Goal: Task Accomplishment & Management: Use online tool/utility

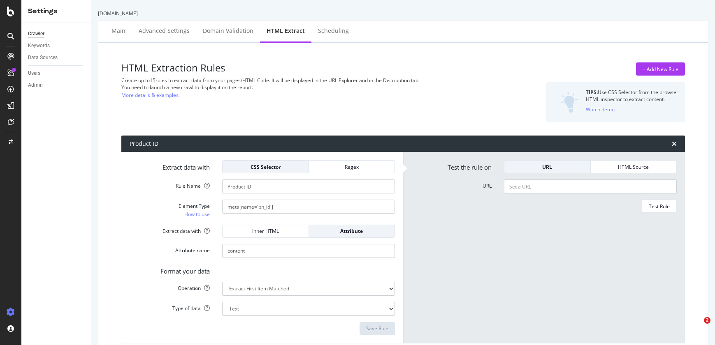
select select "i"
select select "count"
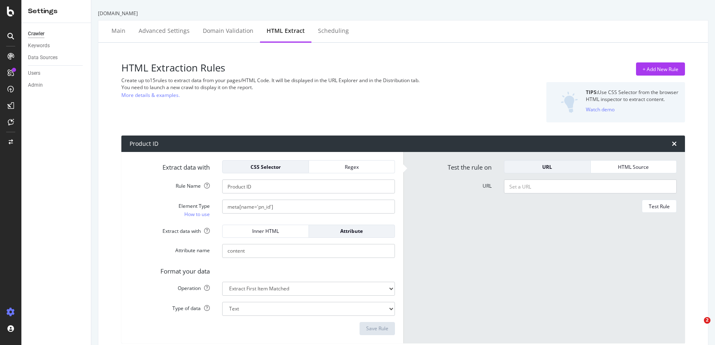
select select "list"
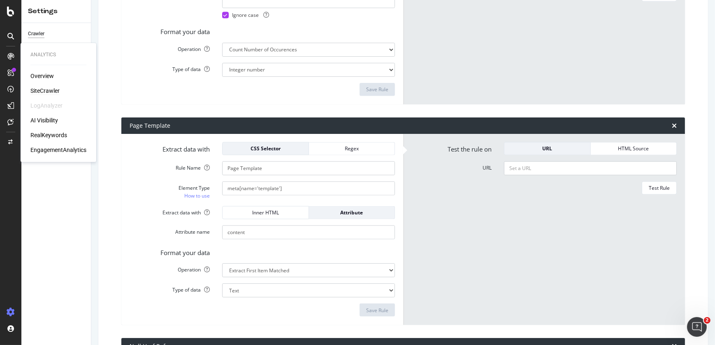
click at [43, 90] on div "SiteCrawler" at bounding box center [44, 91] width 29 height 8
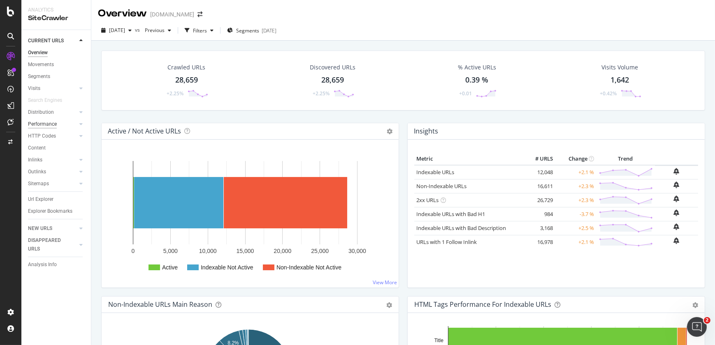
click at [53, 120] on div "Performance" at bounding box center [42, 124] width 29 height 9
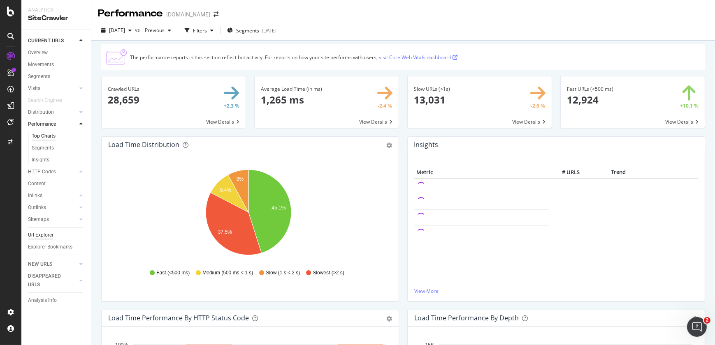
click at [42, 237] on div "Url Explorer" at bounding box center [41, 235] width 26 height 9
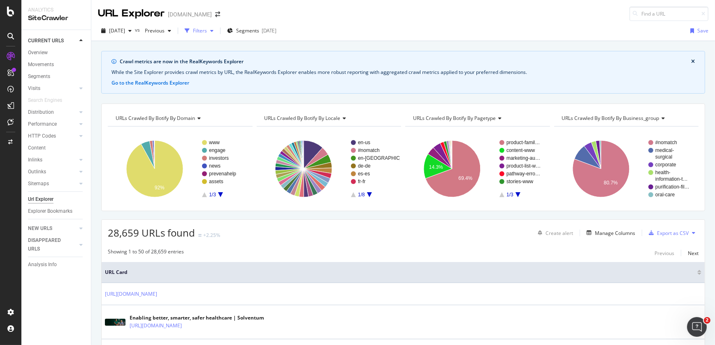
click at [207, 32] on div "Filters" at bounding box center [200, 30] width 14 height 7
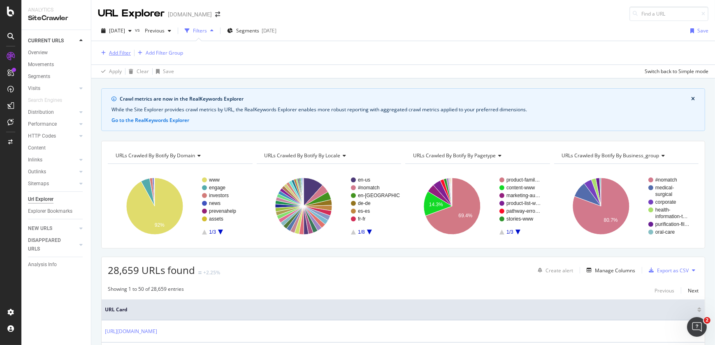
click at [113, 51] on div "Add Filter" at bounding box center [120, 52] width 22 height 7
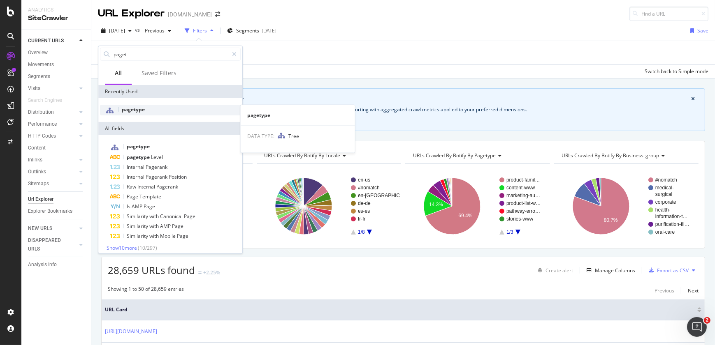
type input "paget"
click at [140, 107] on span "pagetype" at bounding box center [133, 109] width 23 height 7
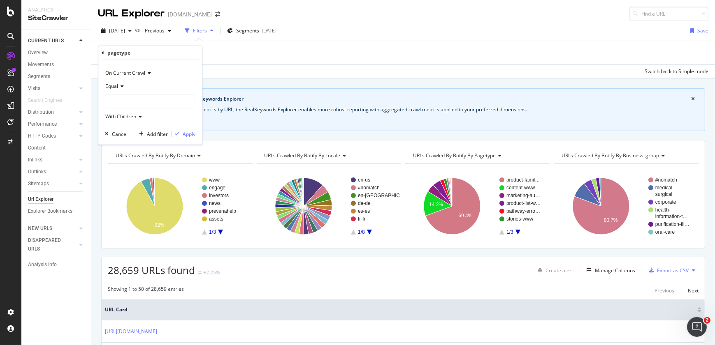
click at [138, 97] on div at bounding box center [150, 101] width 90 height 13
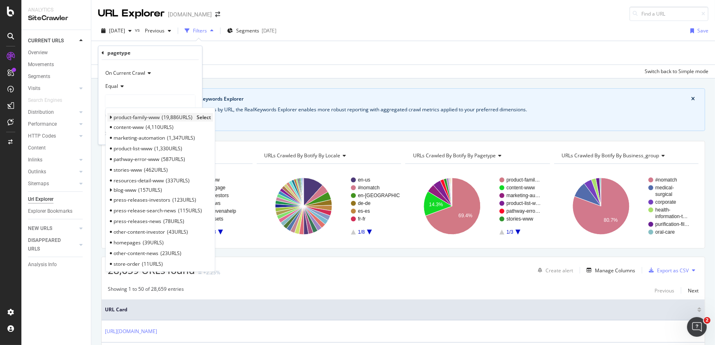
click at [206, 116] on span "Select" at bounding box center [204, 117] width 14 height 7
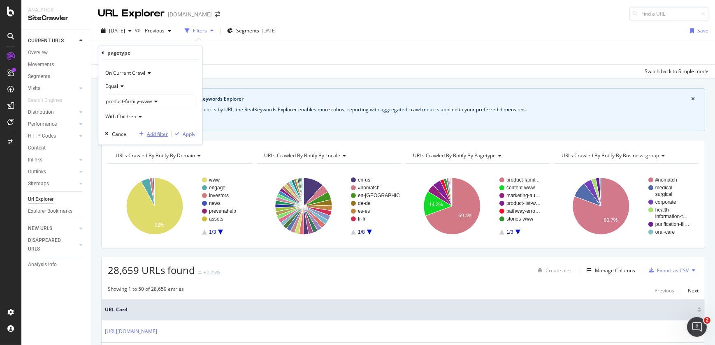
click at [161, 132] on div "Add filter" at bounding box center [157, 133] width 21 height 7
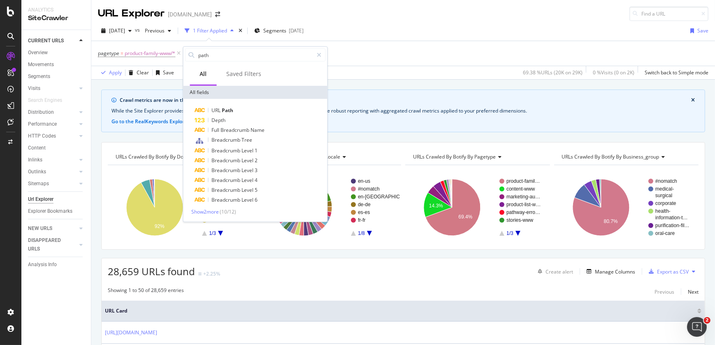
type input "path"
click at [240, 104] on div "URL Path Depth Full Breadcrumb Name Breadcrumb Tree Breadcrumb Level 1 Breadcru…" at bounding box center [255, 160] width 144 height 123
click at [237, 112] on div "URL Path" at bounding box center [260, 111] width 131 height 10
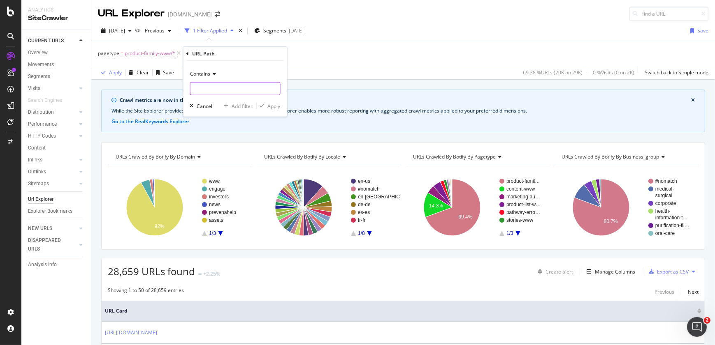
click at [234, 91] on input "text" at bounding box center [235, 88] width 90 height 13
type input "en-us"
click at [272, 104] on div "Apply" at bounding box center [274, 105] width 13 height 7
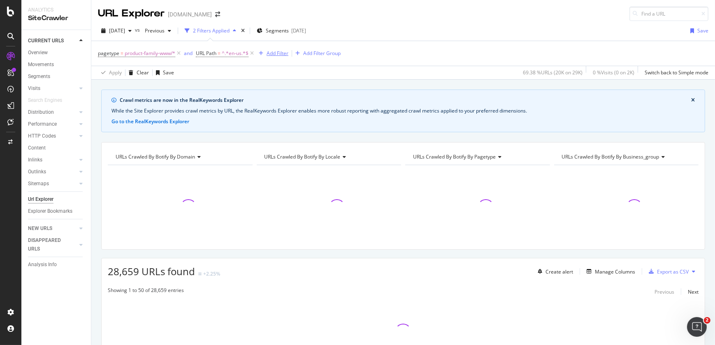
click at [284, 54] on div "Add Filter" at bounding box center [278, 53] width 22 height 7
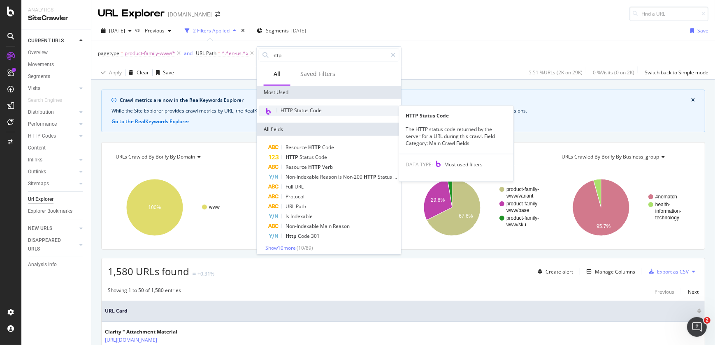
type input "http"
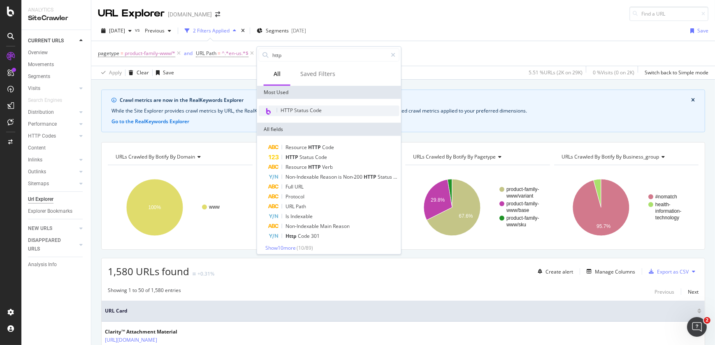
click at [295, 107] on span "HTTP Status Code" at bounding box center [301, 110] width 41 height 7
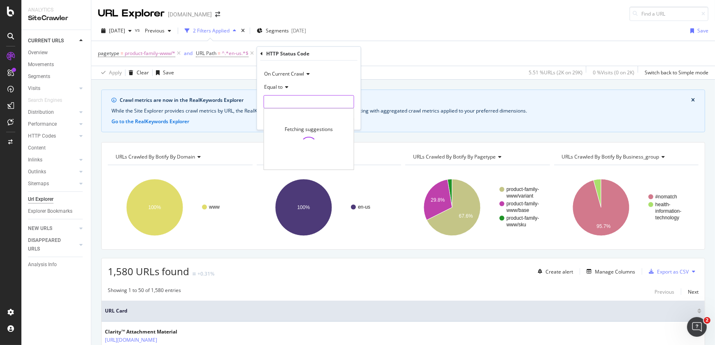
click at [292, 102] on input "number" at bounding box center [309, 101] width 90 height 13
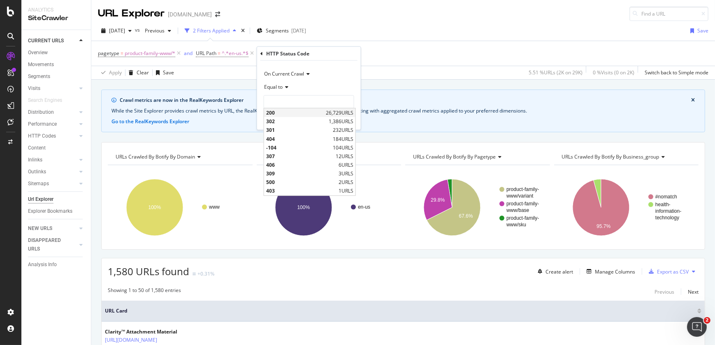
click at [274, 112] on span "200" at bounding box center [295, 112] width 58 height 7
type input "200"
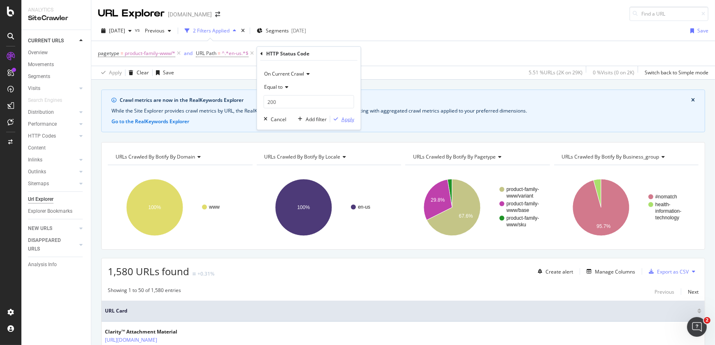
click at [345, 121] on div "Apply" at bounding box center [347, 119] width 13 height 7
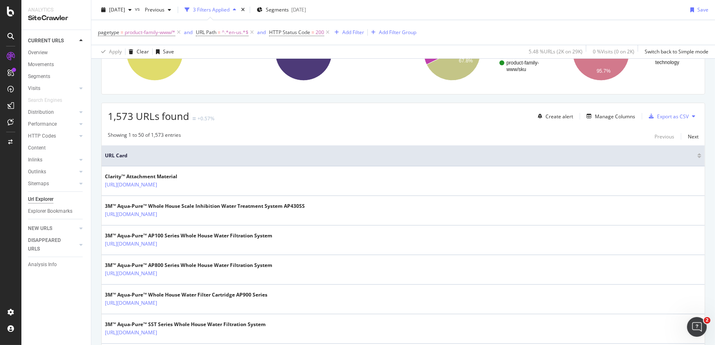
scroll to position [130, 0]
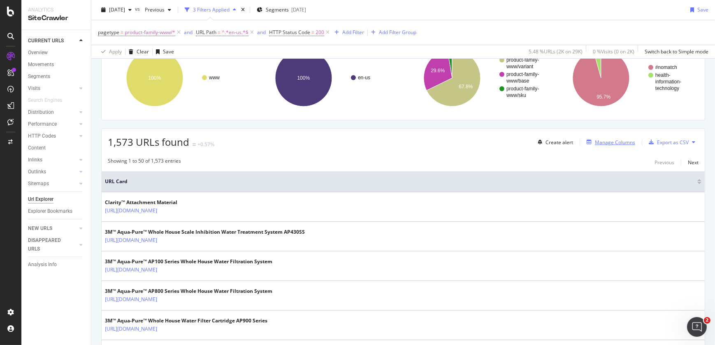
click at [616, 141] on div "Manage Columns" at bounding box center [615, 142] width 40 height 7
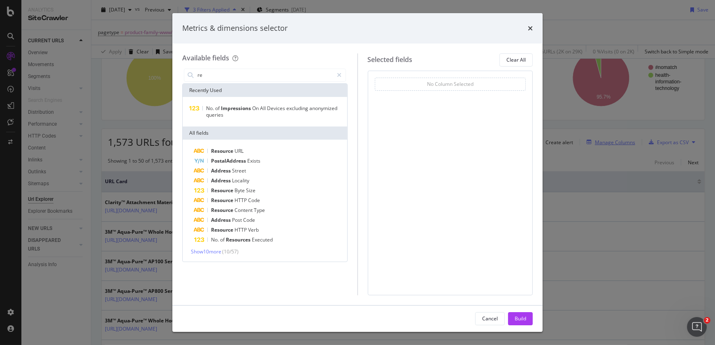
type input "r"
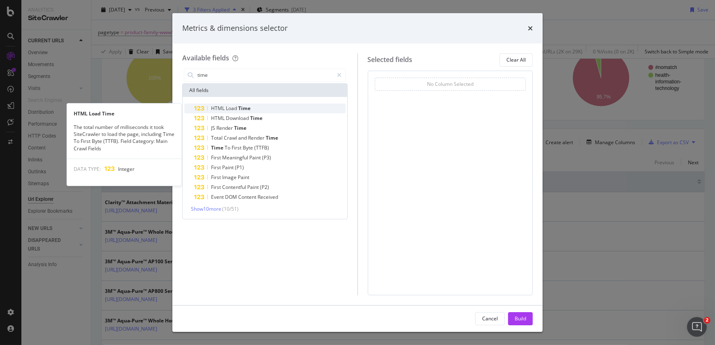
type input "time"
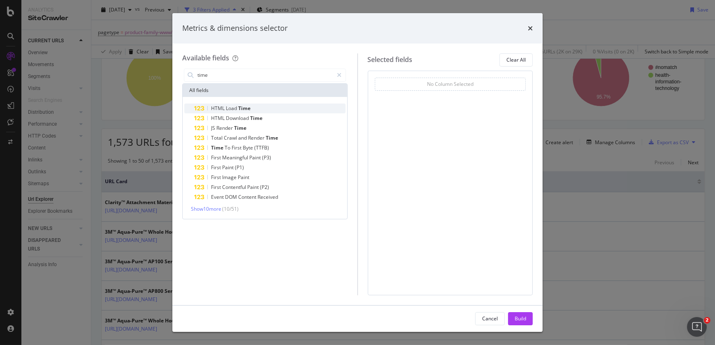
click at [226, 110] on span "Load" at bounding box center [232, 108] width 12 height 7
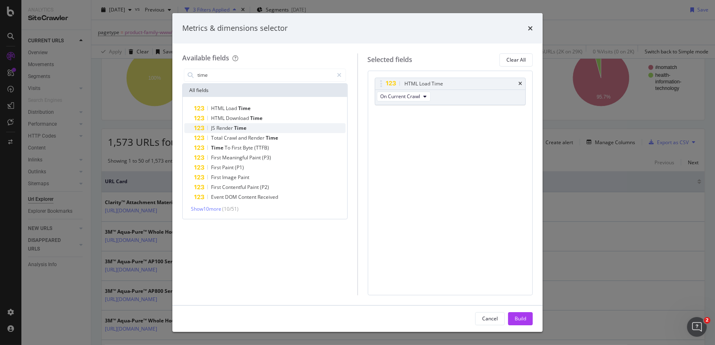
click at [228, 128] on span "Render" at bounding box center [225, 128] width 18 height 7
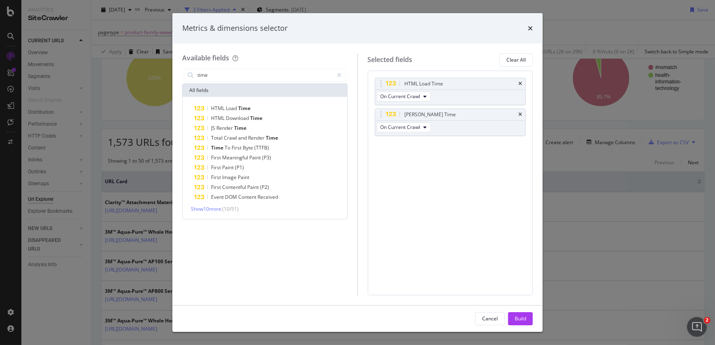
click at [228, 128] on span "Render" at bounding box center [225, 128] width 18 height 7
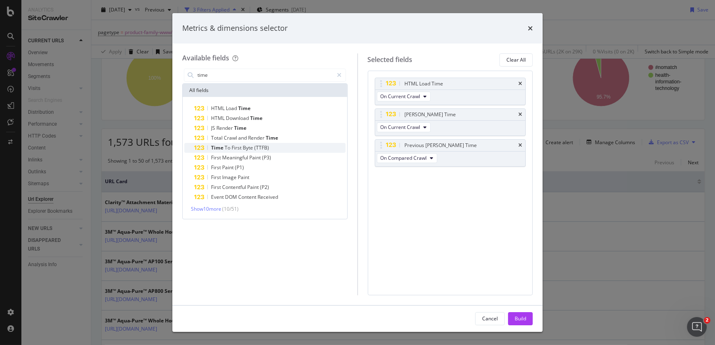
click at [227, 146] on span "To" at bounding box center [228, 147] width 7 height 7
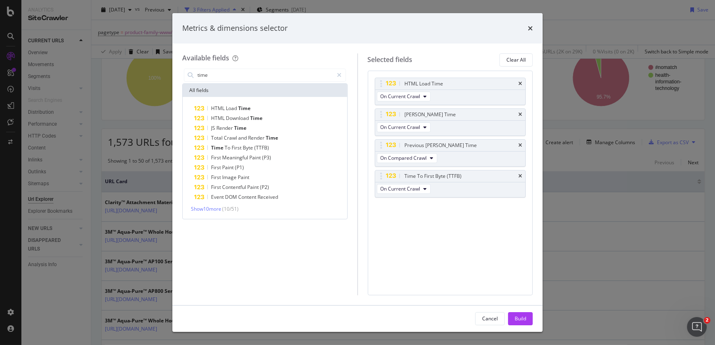
click at [227, 146] on span "To" at bounding box center [228, 147] width 7 height 7
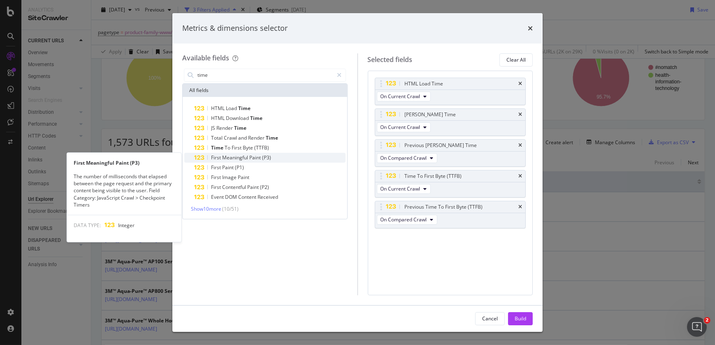
click at [227, 155] on span "Meaningful" at bounding box center [235, 157] width 27 height 7
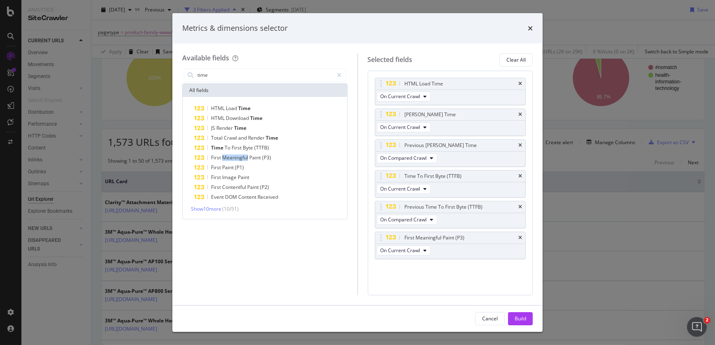
click at [227, 155] on span "Meaningful" at bounding box center [235, 157] width 27 height 7
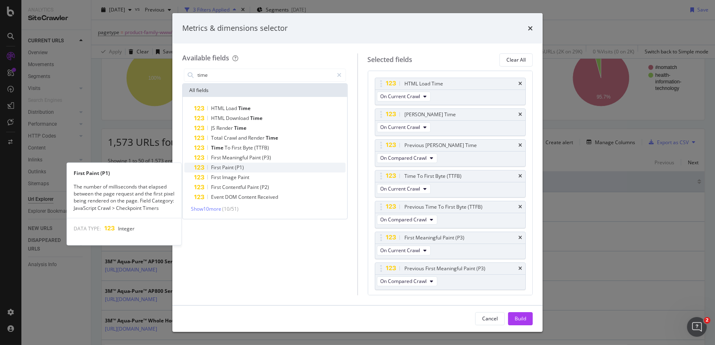
click at [229, 166] on span "Paint" at bounding box center [228, 167] width 13 height 7
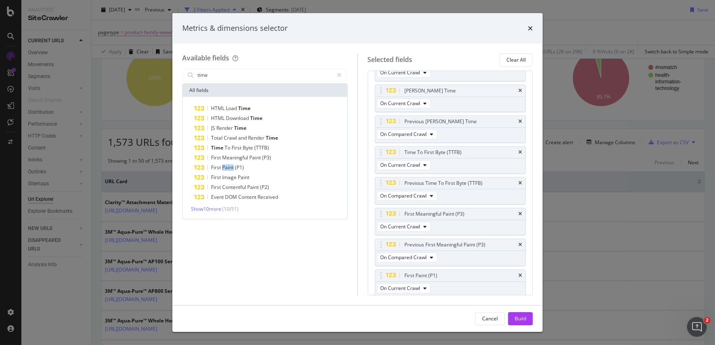
click at [229, 166] on span "Paint" at bounding box center [228, 167] width 13 height 7
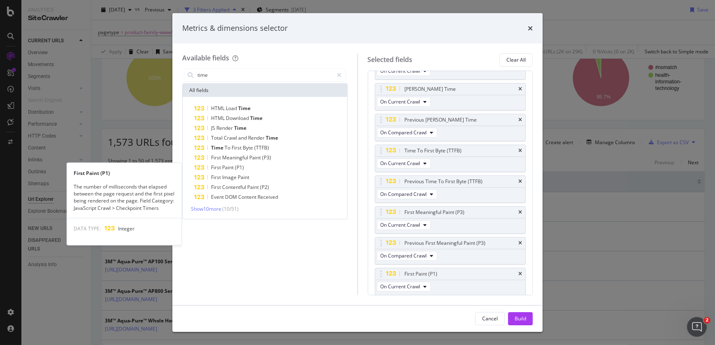
scroll to position [56, 0]
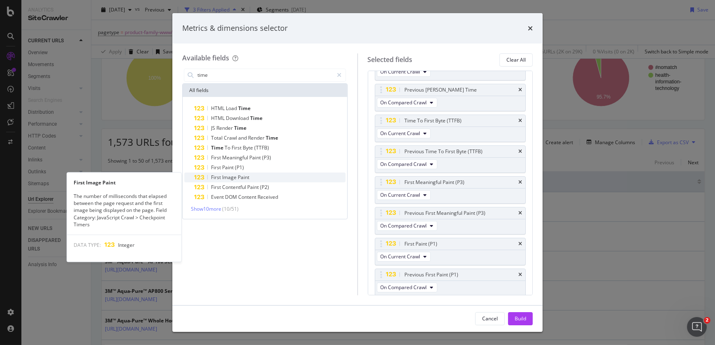
click at [230, 176] on span "Image" at bounding box center [230, 177] width 16 height 7
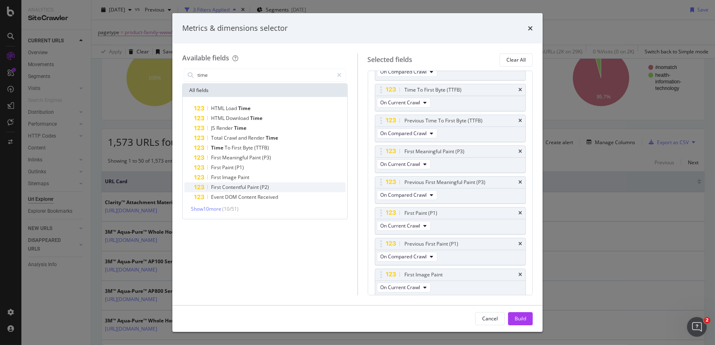
click at [231, 185] on span "Contentful" at bounding box center [234, 187] width 25 height 7
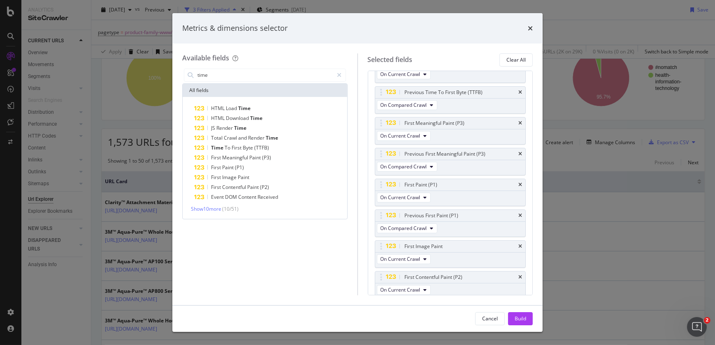
click at [231, 185] on span "Contentful" at bounding box center [234, 187] width 25 height 7
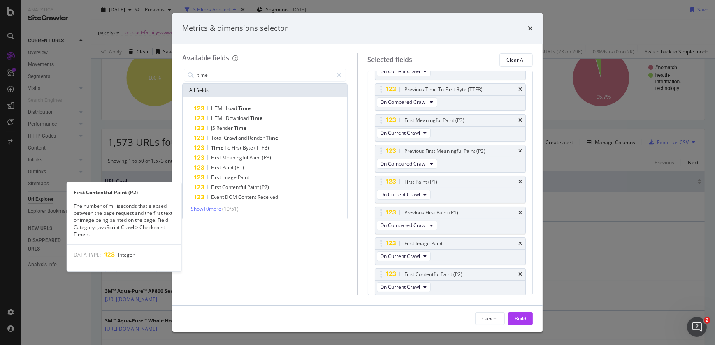
scroll to position [148, 0]
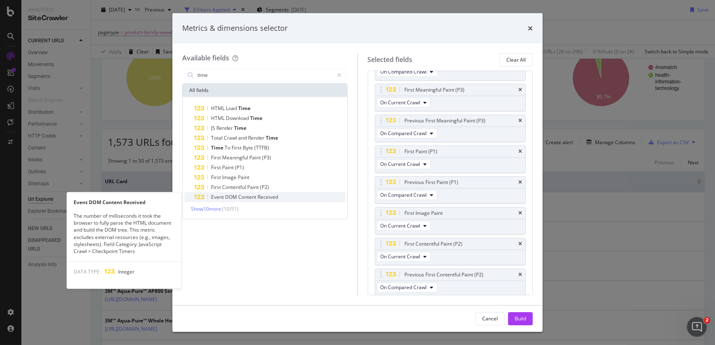
click at [232, 197] on span "DOM" at bounding box center [231, 197] width 13 height 7
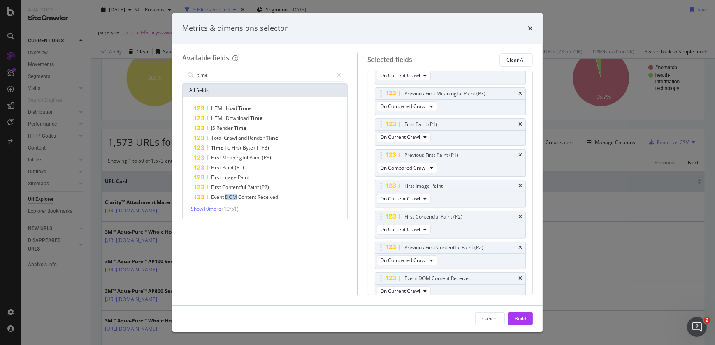
click at [232, 197] on span "DOM" at bounding box center [231, 197] width 13 height 7
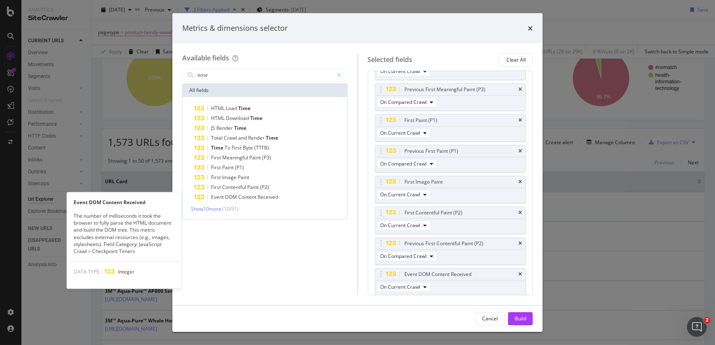
scroll to position [209, 0]
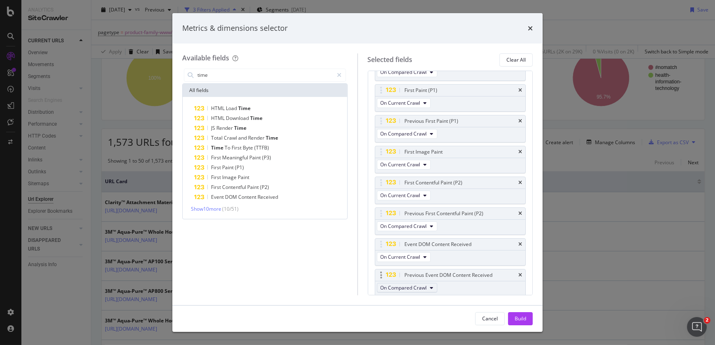
click at [417, 288] on span "On Compared Crawl" at bounding box center [403, 288] width 46 height 7
click at [418, 285] on span "On Compared Crawl" at bounding box center [403, 288] width 46 height 7
click at [435, 121] on div "Previous First Paint (P1)" at bounding box center [432, 121] width 54 height 8
click at [249, 165] on div "First Paint (P1)" at bounding box center [269, 168] width 151 height 10
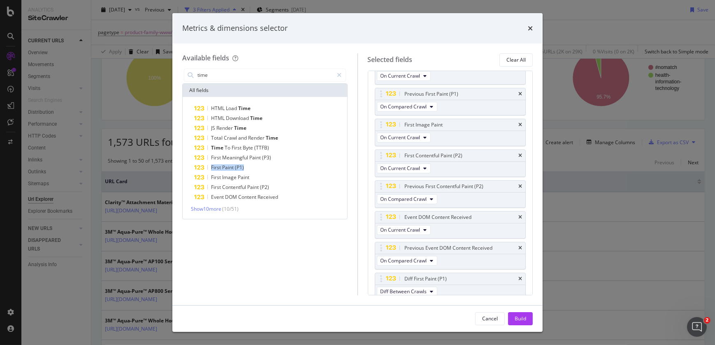
scroll to position [240, 0]
drag, startPoint x: 386, startPoint y: 273, endPoint x: 387, endPoint y: 150, distance: 123.0
click at [387, 150] on body "Analytics SiteCrawler CURRENT URLS Overview Movements Segments Visits Analysis …" at bounding box center [357, 172] width 715 height 345
click at [415, 226] on span "On Compared Crawl" at bounding box center [403, 226] width 46 height 7
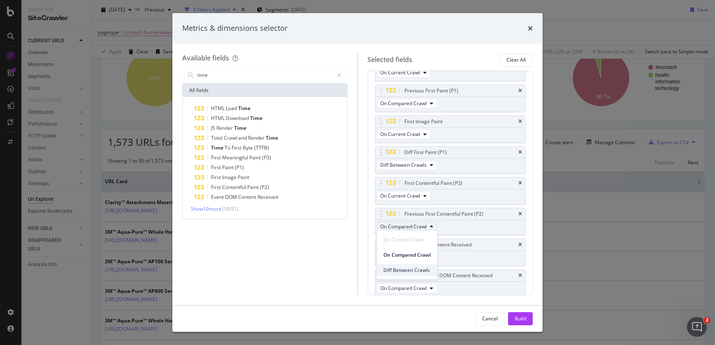
click at [418, 269] on span "Diff Between Crawls" at bounding box center [406, 270] width 47 height 7
click at [418, 288] on span "On Compared Crawl" at bounding box center [403, 288] width 46 height 7
click at [419, 331] on span "Diff Between Crawls" at bounding box center [406, 331] width 47 height 7
click at [394, 101] on span "On Compared Crawl" at bounding box center [403, 103] width 46 height 7
click at [518, 88] on icon "times" at bounding box center [520, 90] width 4 height 5
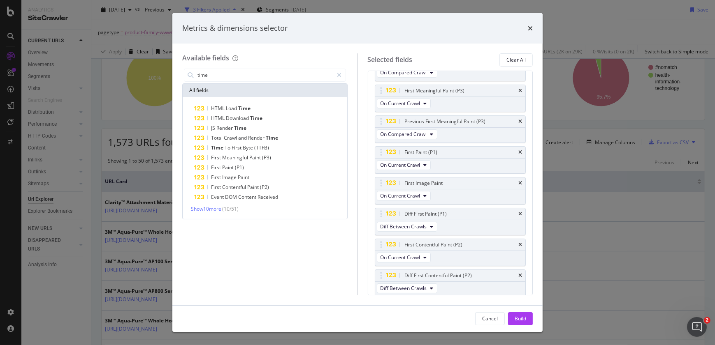
scroll to position [142, 0]
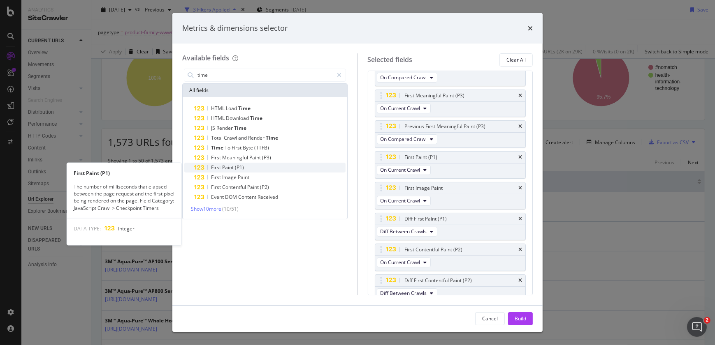
click at [239, 168] on span "(P1)" at bounding box center [239, 167] width 9 height 7
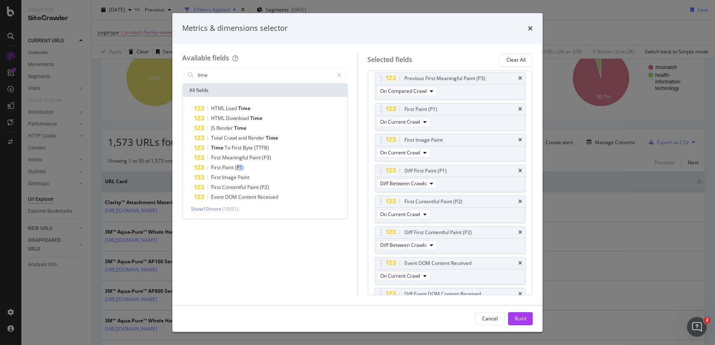
click at [239, 168] on span "(P1)" at bounding box center [239, 167] width 9 height 7
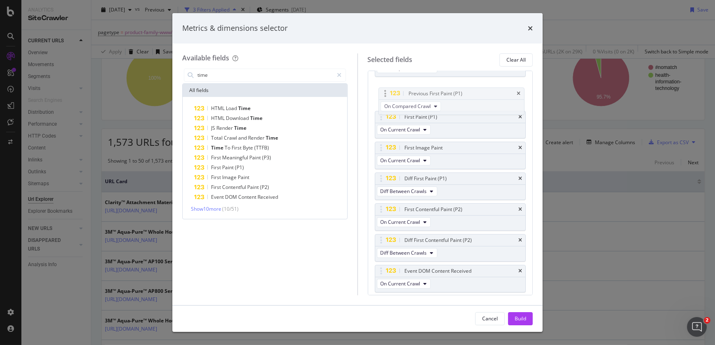
scroll to position [209, 0]
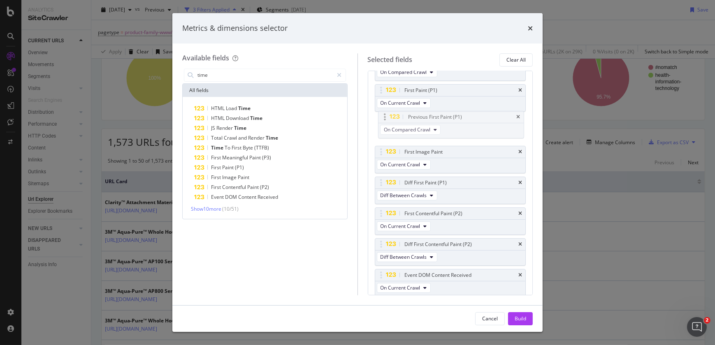
drag, startPoint x: 380, startPoint y: 274, endPoint x: 383, endPoint y: 117, distance: 157.2
click at [383, 117] on body "Analytics SiteCrawler CURRENT URLS Overview Movements Segments Visits Analysis …" at bounding box center [357, 172] width 715 height 345
click at [392, 133] on span "On Compared Crawl" at bounding box center [403, 133] width 46 height 7
click at [395, 161] on span "On Compared Crawl" at bounding box center [406, 162] width 47 height 7
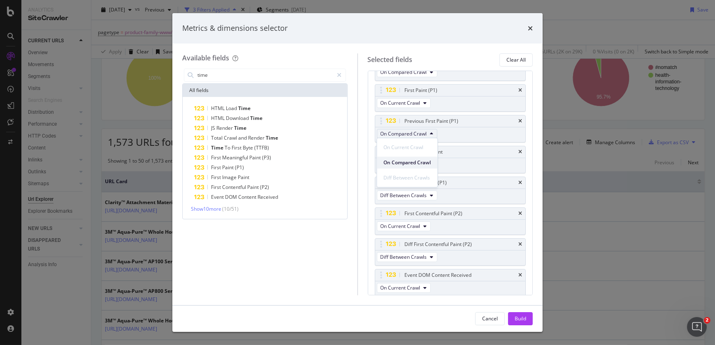
click at [395, 161] on span "On Compared Crawl" at bounding box center [406, 162] width 47 height 7
drag, startPoint x: 395, startPoint y: 161, endPoint x: 460, endPoint y: 138, distance: 68.9
click at [460, 138] on div "Previous First Paint (P1) On Compared Crawl" at bounding box center [450, 129] width 151 height 28
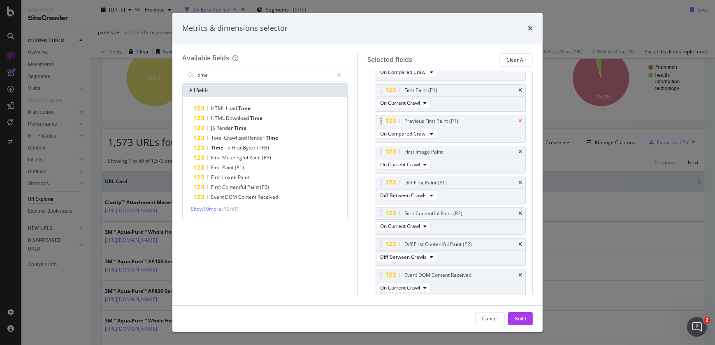
click at [518, 120] on icon "times" at bounding box center [520, 121] width 4 height 5
drag, startPoint x: 432, startPoint y: 153, endPoint x: 428, endPoint y: 120, distance: 33.6
click at [428, 120] on body "Analytics SiteCrawler CURRENT URLS Overview Movements Segments Visits Analysis …" at bounding box center [357, 172] width 715 height 345
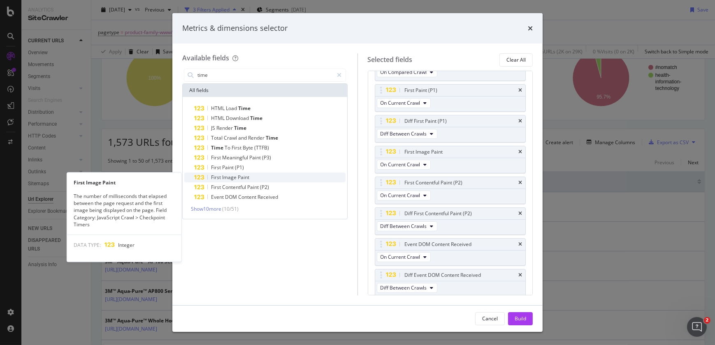
click at [232, 175] on span "Image" at bounding box center [230, 177] width 16 height 7
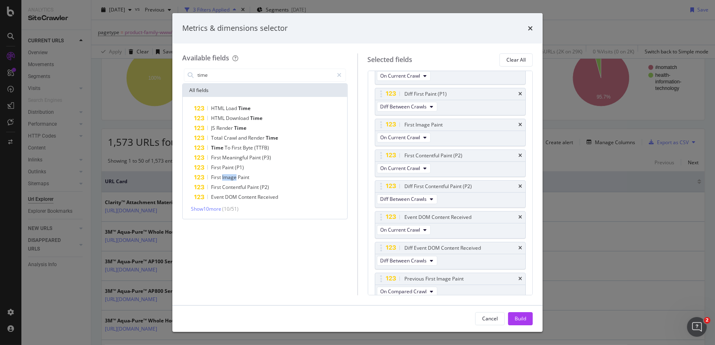
click at [232, 175] on span "Image" at bounding box center [230, 177] width 16 height 7
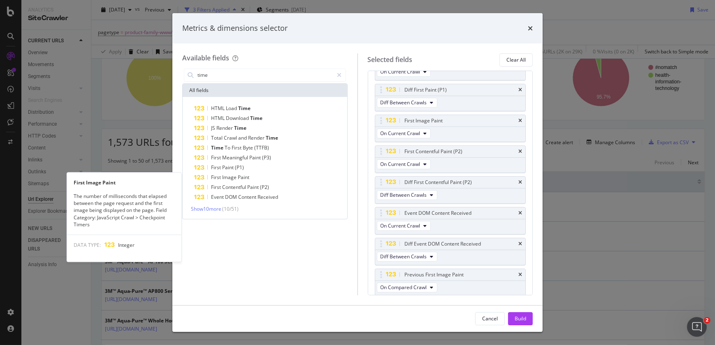
scroll to position [271, 0]
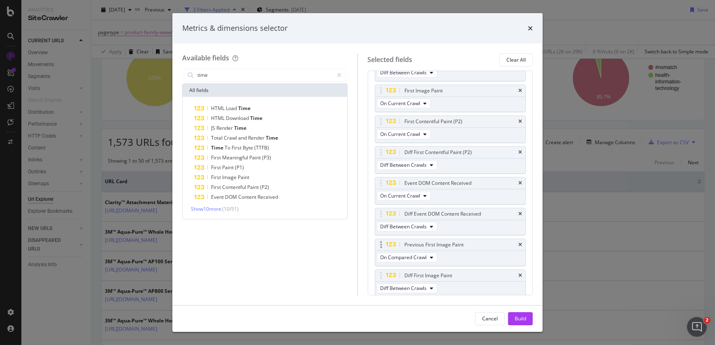
click at [514, 239] on div "Previous First Image Paint" at bounding box center [450, 245] width 151 height 12
click at [518, 243] on icon "times" at bounding box center [520, 245] width 4 height 5
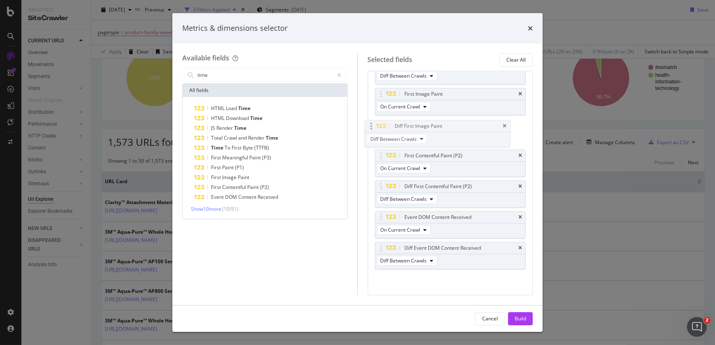
drag, startPoint x: 432, startPoint y: 248, endPoint x: 422, endPoint y: 128, distance: 120.5
click at [422, 128] on body "Analytics SiteCrawler CURRENT URLS Overview Movements Segments Visits Analysis …" at bounding box center [357, 172] width 715 height 345
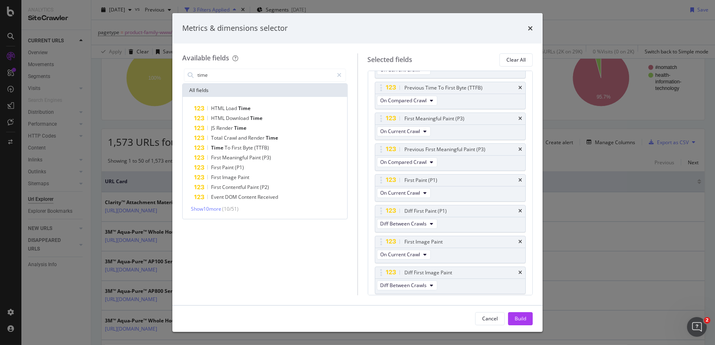
scroll to position [118, 0]
click at [429, 163] on button "On Compared Crawl" at bounding box center [407, 164] width 60 height 10
click at [411, 211] on span "Diff Between Crawls" at bounding box center [406, 207] width 47 height 7
click at [424, 102] on span "On Compared Crawl" at bounding box center [403, 101] width 46 height 7
click at [416, 147] on span "Diff Between Crawls" at bounding box center [406, 146] width 47 height 7
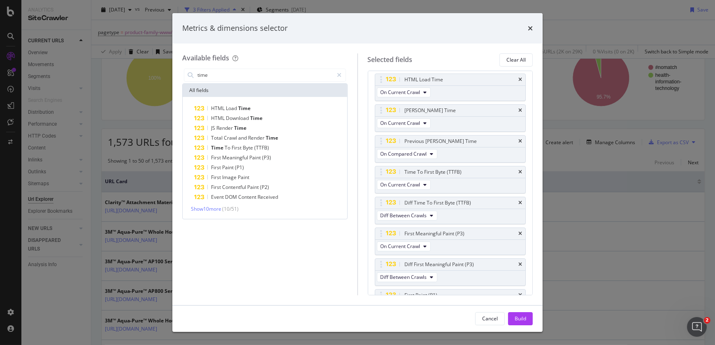
scroll to position [1, 0]
click at [418, 156] on span "On Compared Crawl" at bounding box center [403, 156] width 46 height 7
click at [414, 202] on span "Diff Between Crawls" at bounding box center [406, 201] width 47 height 7
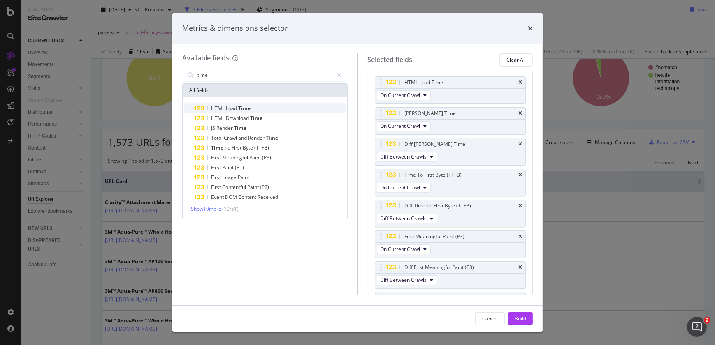
click at [238, 108] on span "Time" at bounding box center [244, 108] width 12 height 7
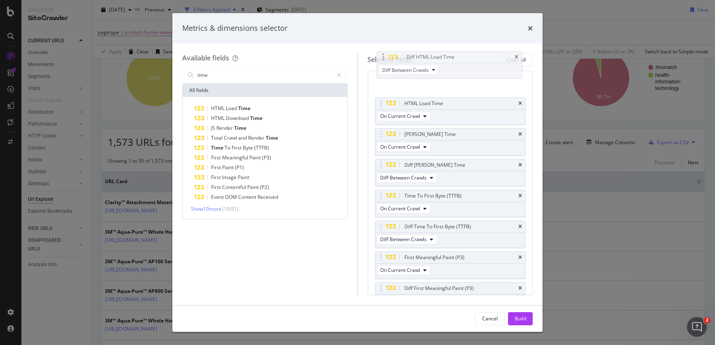
scroll to position [0, 0]
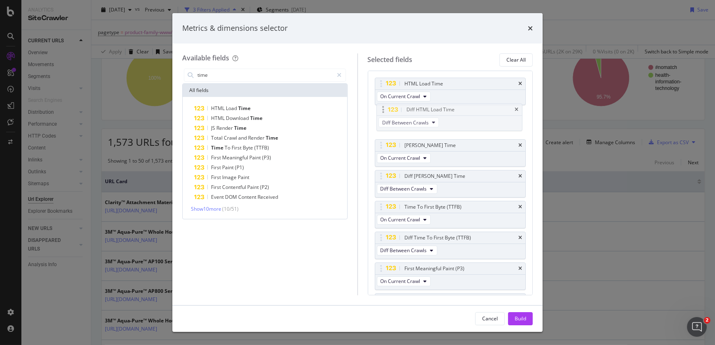
drag, startPoint x: 388, startPoint y: 275, endPoint x: 390, endPoint y: 111, distance: 164.1
click at [390, 111] on body "Analytics SiteCrawler CURRENT URLS Overview Movements Segments Visits Analysis …" at bounding box center [357, 172] width 715 height 345
click at [396, 130] on span "Diff Between Crawls" at bounding box center [403, 127] width 46 height 7
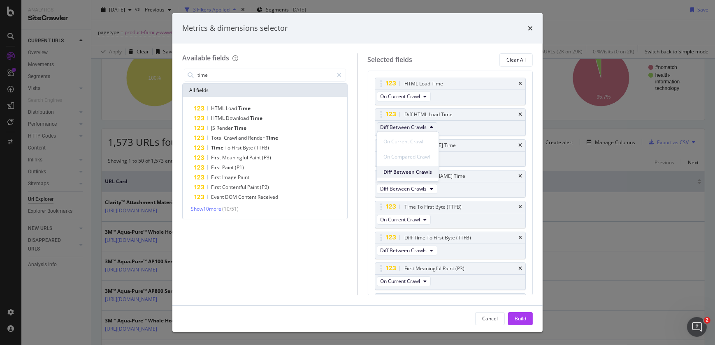
click at [399, 173] on span "Diff Between Crawls" at bounding box center [407, 171] width 49 height 7
click at [525, 318] on div "Build" at bounding box center [521, 318] width 12 height 7
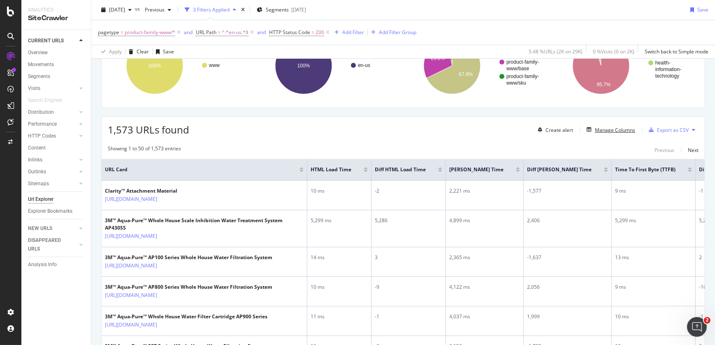
scroll to position [136, 0]
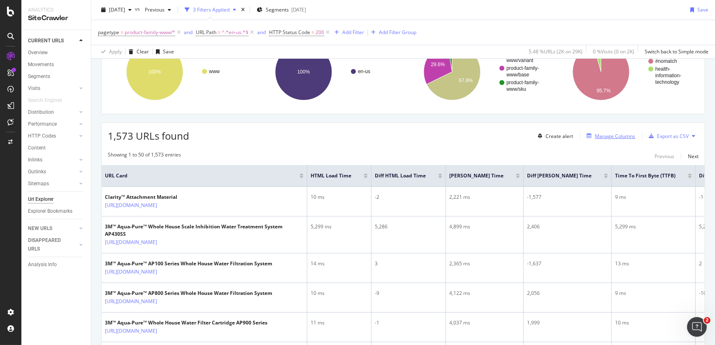
click at [627, 136] on div "Manage Columns" at bounding box center [615, 136] width 40 height 7
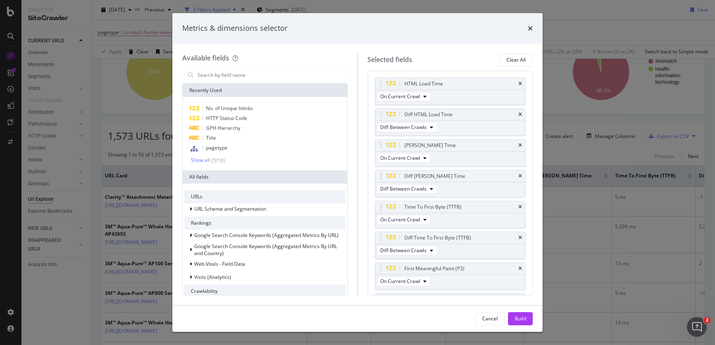
click at [604, 27] on div "Metrics & dimensions selector Available fields Recently Used No. of Unique Inli…" at bounding box center [357, 172] width 715 height 345
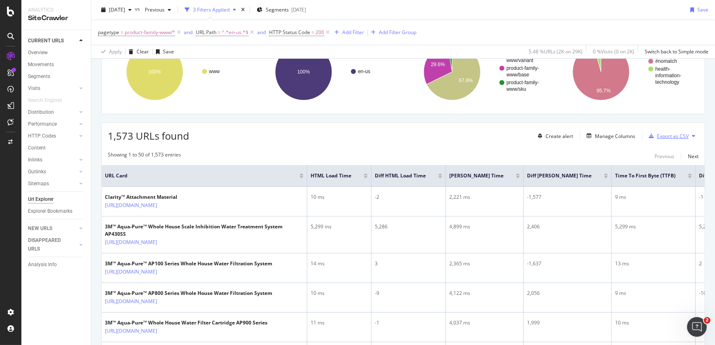
click at [668, 139] on div "Export as CSV" at bounding box center [673, 136] width 32 height 7
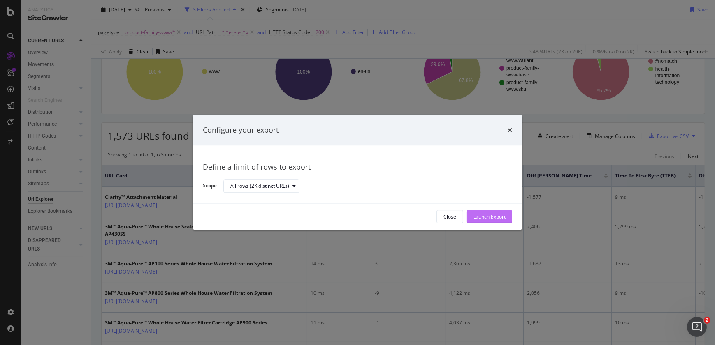
click at [493, 211] on div "Launch Export" at bounding box center [489, 217] width 32 height 12
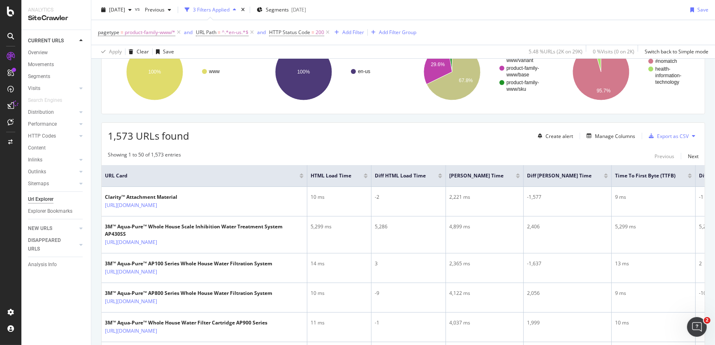
click at [493, 211] on td "2,221 ms" at bounding box center [485, 202] width 78 height 30
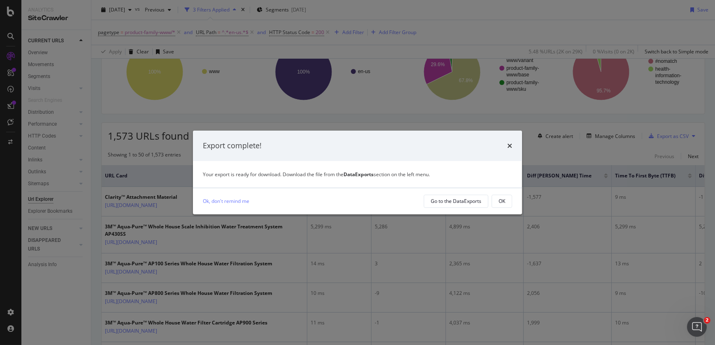
click at [707, 77] on div "Export complete! Your export is ready for download. Download the file from the …" at bounding box center [357, 172] width 715 height 345
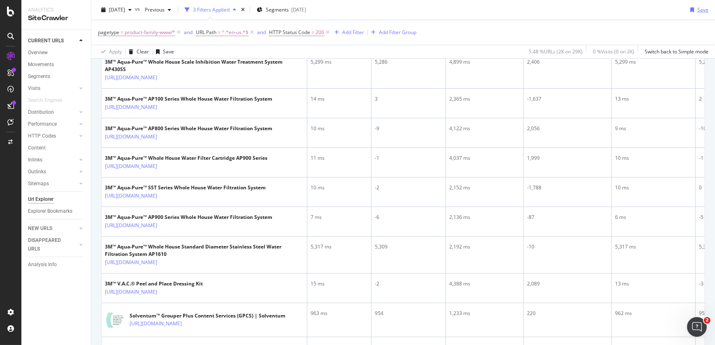
click at [697, 12] on div "Save" at bounding box center [702, 9] width 11 height 7
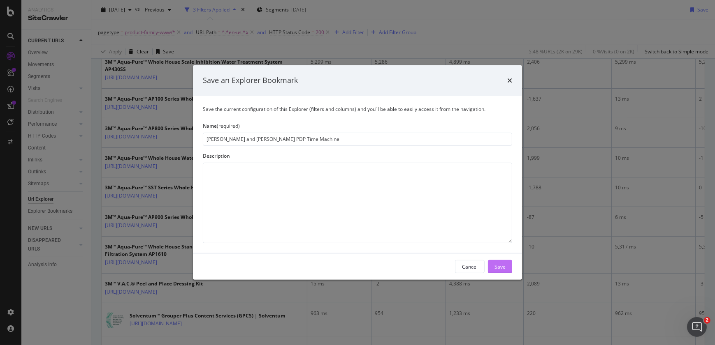
type input "[PERSON_NAME] and [PERSON_NAME] PDP Time Machine"
click at [499, 264] on div "Save" at bounding box center [499, 266] width 11 height 7
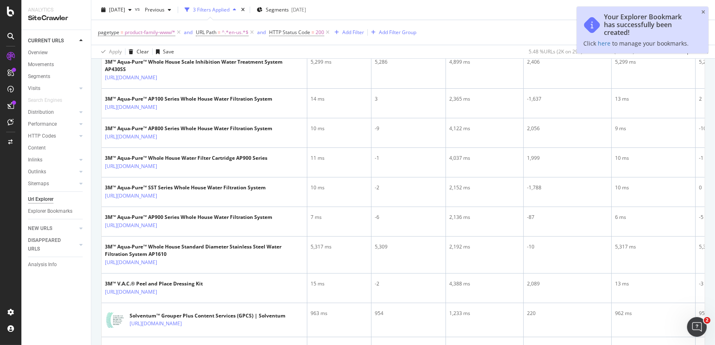
scroll to position [27, 0]
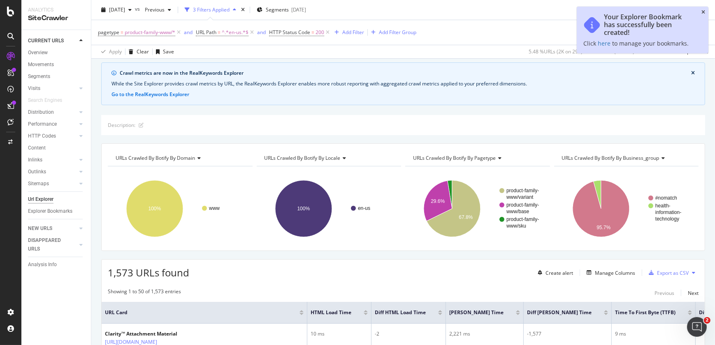
click at [704, 11] on icon "close toast" at bounding box center [703, 12] width 4 height 5
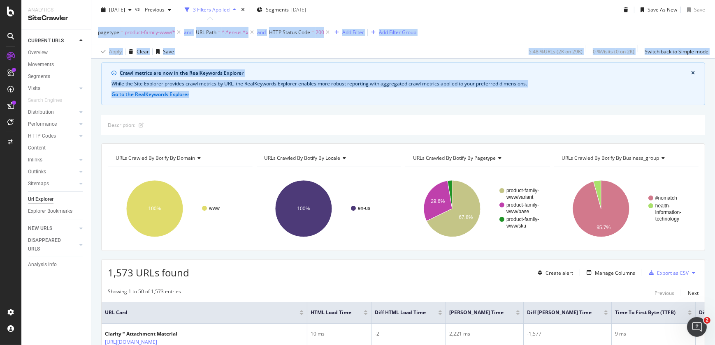
drag, startPoint x: 704, startPoint y: 11, endPoint x: 678, endPoint y: 96, distance: 88.9
click at [678, 96] on div "Url Explorer [PERSON_NAME] and [PERSON_NAME] PDP Time Machine [DOMAIN_NAME] [DA…" at bounding box center [403, 172] width 624 height 345
click at [50, 200] on div "Url Explorer" at bounding box center [41, 199] width 26 height 9
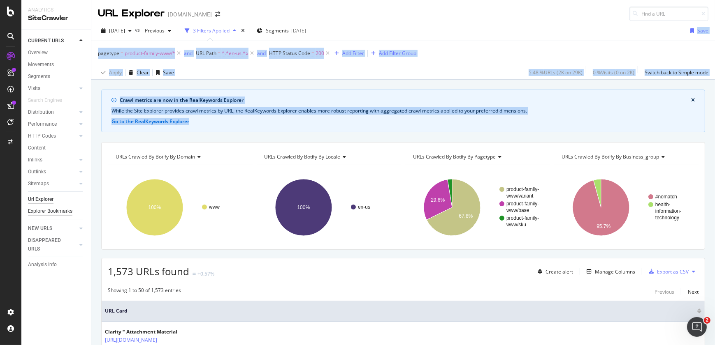
click at [53, 211] on div "Explorer Bookmarks" at bounding box center [50, 211] width 44 height 9
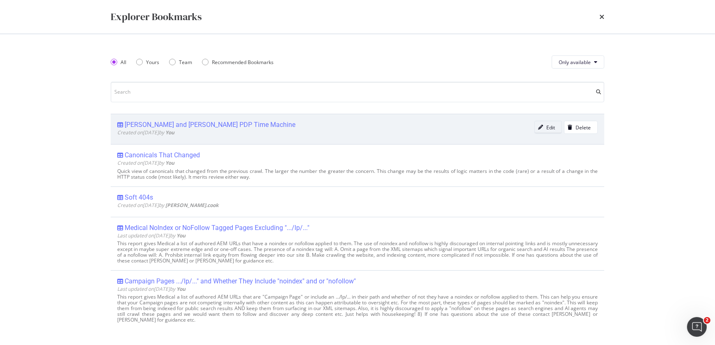
click at [546, 126] on div "Edit" at bounding box center [550, 127] width 9 height 7
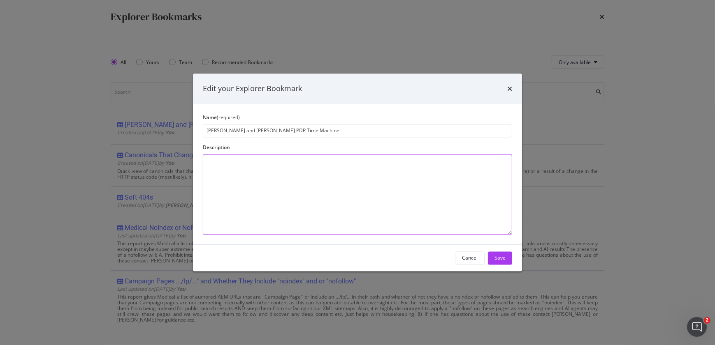
click at [378, 197] on textarea "modal" at bounding box center [357, 194] width 309 height 81
type textarea "Timing comparisons for PDPs for en-us that HTTP 200 between current and previou…"
click at [503, 258] on div "Save" at bounding box center [499, 258] width 11 height 7
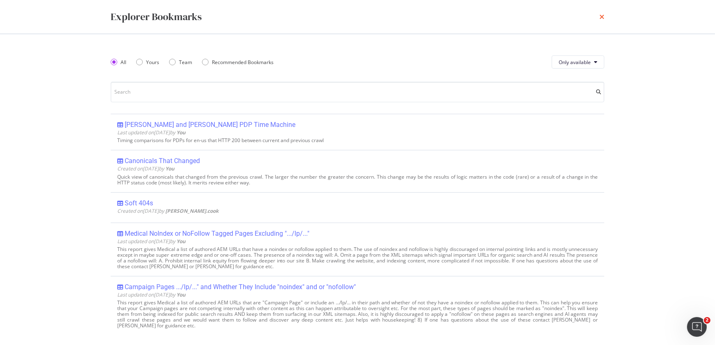
click at [601, 20] on icon "times" at bounding box center [601, 17] width 5 height 7
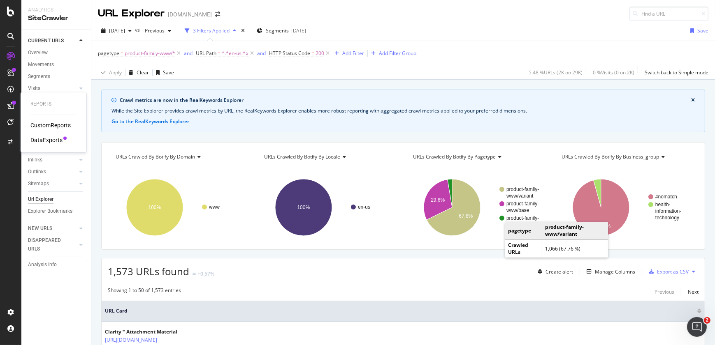
click at [46, 138] on div "DataExports" at bounding box center [46, 140] width 32 height 8
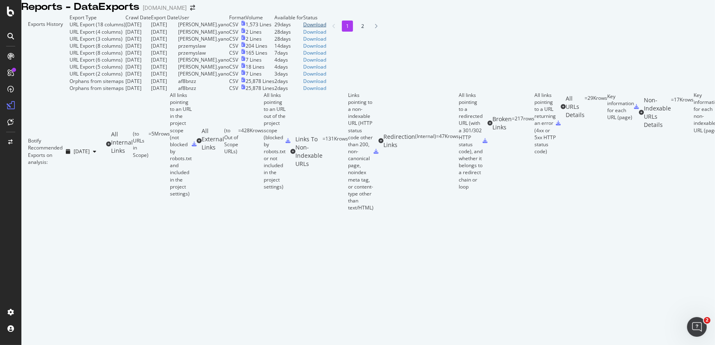
click at [326, 28] on div "Download" at bounding box center [314, 24] width 23 height 7
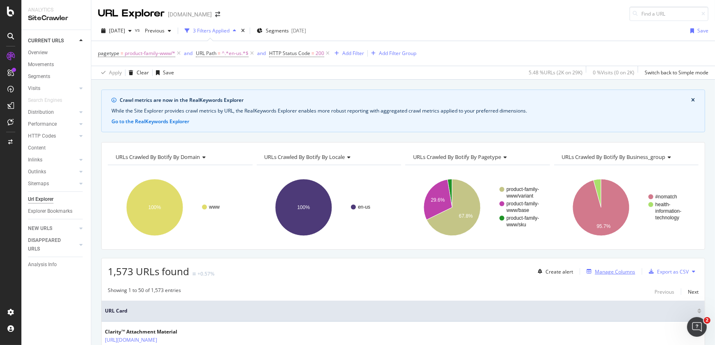
click at [613, 271] on div "Manage Columns" at bounding box center [615, 272] width 40 height 7
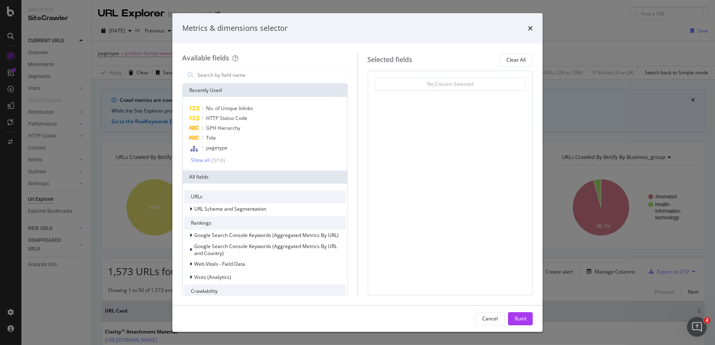
click at [583, 115] on div "Metrics & dimensions selector Available fields Recently Used No. of Unique Inli…" at bounding box center [357, 172] width 715 height 345
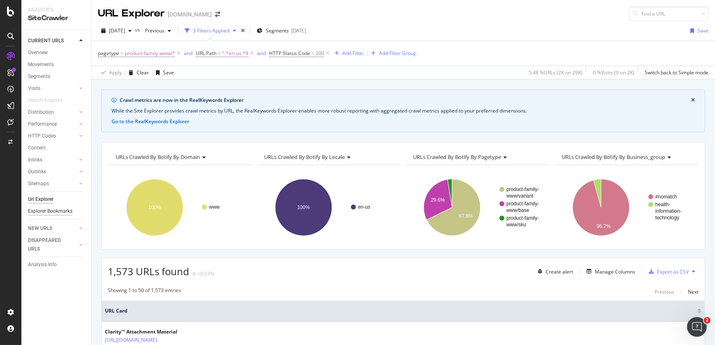
click at [58, 209] on div "Explorer Bookmarks" at bounding box center [50, 211] width 44 height 9
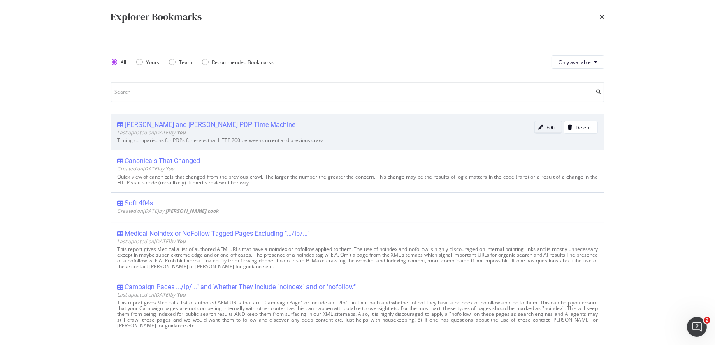
click at [546, 127] on div "Edit" at bounding box center [550, 127] width 9 height 7
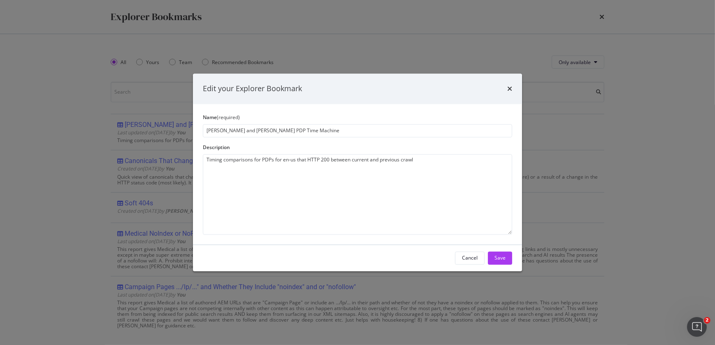
click at [230, 132] on input "[PERSON_NAME] and [PERSON_NAME] PDP Time Machine" at bounding box center [357, 130] width 309 height 13
click at [241, 131] on input "[PERSON_NAME] & [PERSON_NAME] PDP Time Machine" at bounding box center [357, 130] width 309 height 13
type input "[PERSON_NAME] & [PERSON_NAME] PDP Time Machine"
click at [499, 260] on div "Save" at bounding box center [499, 258] width 11 height 7
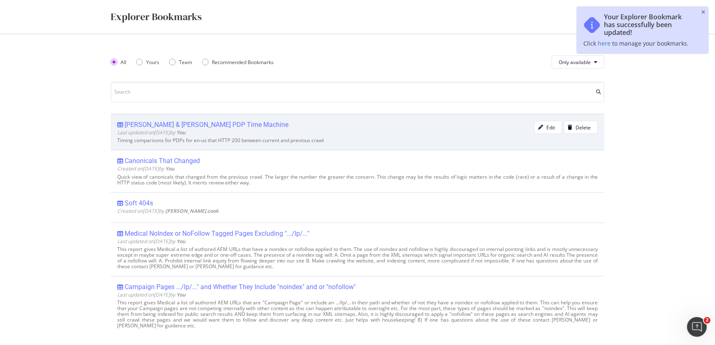
click at [223, 124] on div "[PERSON_NAME] & [PERSON_NAME] PDP Time Machine" at bounding box center [207, 125] width 164 height 8
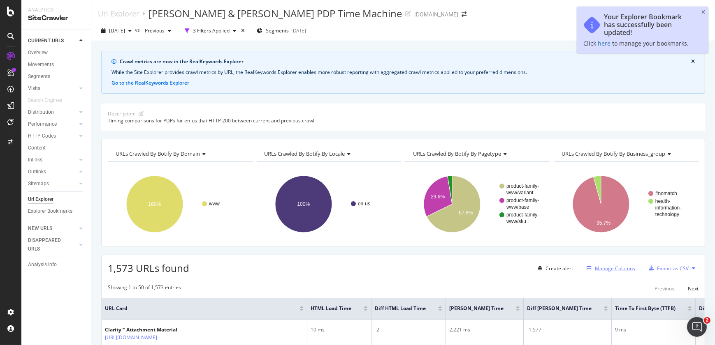
click at [596, 271] on div "Manage Columns" at bounding box center [615, 268] width 40 height 7
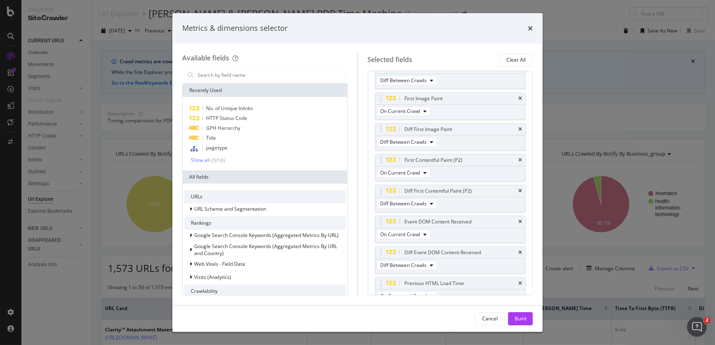
scroll to position [329, 0]
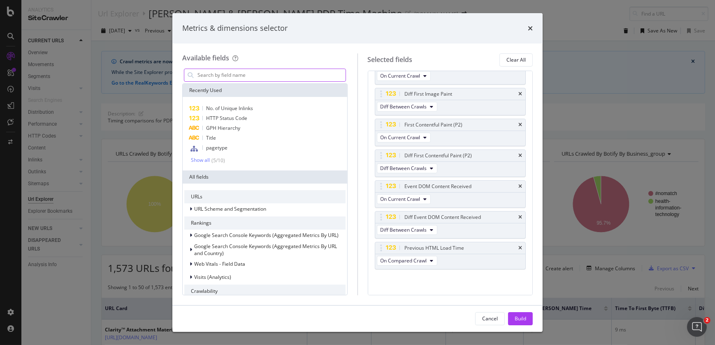
click at [255, 70] on input "modal" at bounding box center [271, 75] width 149 height 12
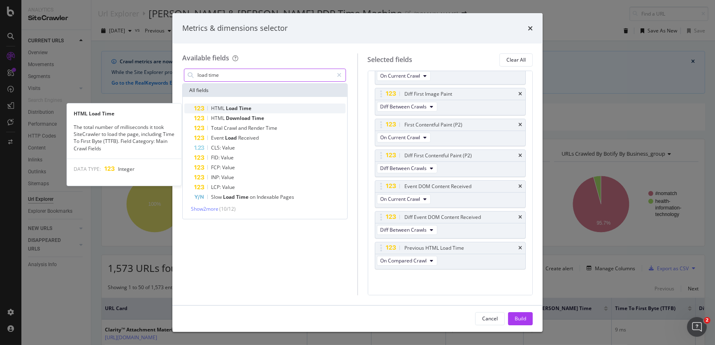
type input "load time"
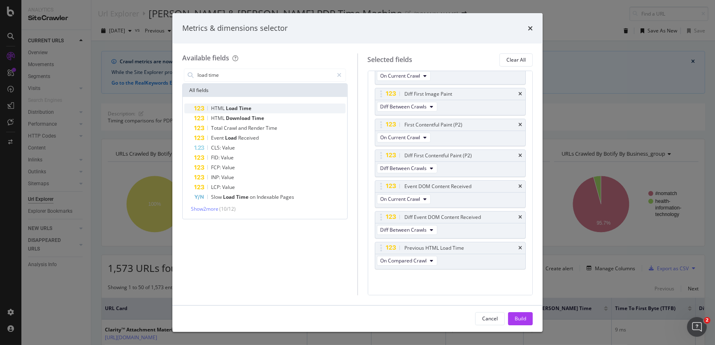
click at [227, 110] on span "Load" at bounding box center [232, 108] width 13 height 7
click at [215, 104] on div "HTML Load Time" at bounding box center [269, 109] width 151 height 10
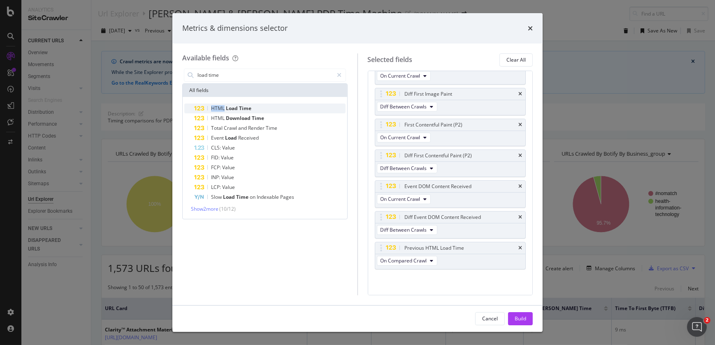
click at [215, 104] on div "HTML Load Time" at bounding box center [269, 109] width 151 height 10
click at [246, 109] on span "Time" at bounding box center [245, 108] width 12 height 7
click at [430, 259] on icon "modal" at bounding box center [431, 261] width 3 height 5
click at [421, 288] on span "On Compared Crawl" at bounding box center [406, 288] width 47 height 7
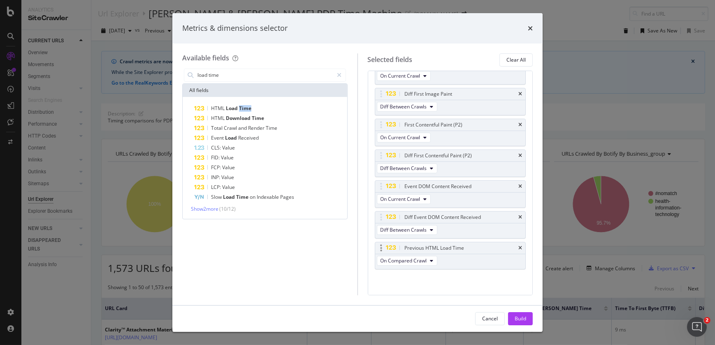
click at [512, 244] on div "Previous HTML Load Time" at bounding box center [450, 249] width 151 height 12
click at [518, 247] on icon "times" at bounding box center [520, 248] width 4 height 5
click at [222, 107] on span "HTML" at bounding box center [218, 108] width 15 height 7
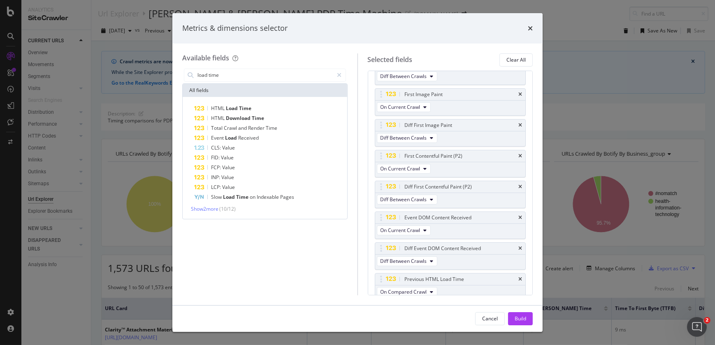
scroll to position [329, 0]
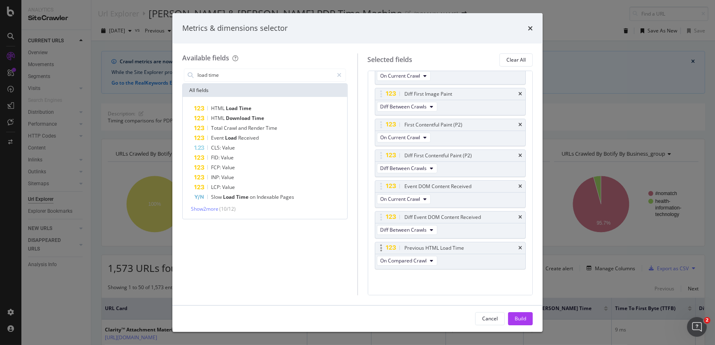
click at [515, 243] on div "Previous HTML Load Time" at bounding box center [450, 249] width 151 height 12
click at [518, 248] on icon "times" at bounding box center [520, 248] width 4 height 5
click at [521, 319] on div "Build" at bounding box center [521, 318] width 12 height 7
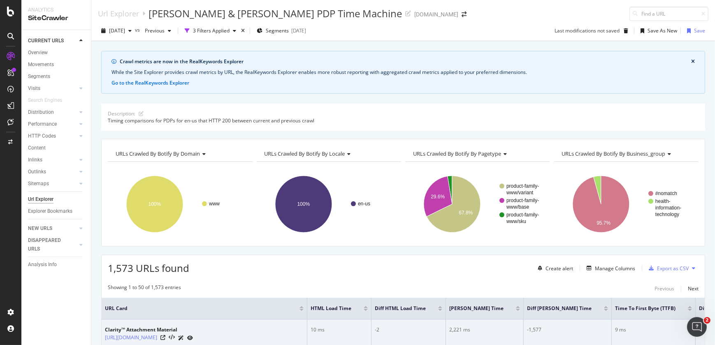
click at [447, 327] on td "2,221 ms" at bounding box center [485, 335] width 78 height 30
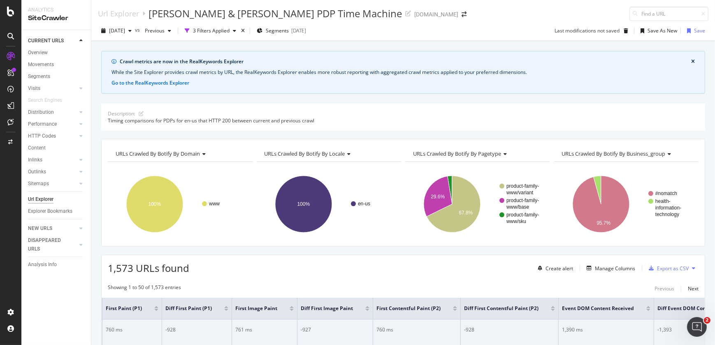
scroll to position [0, 890]
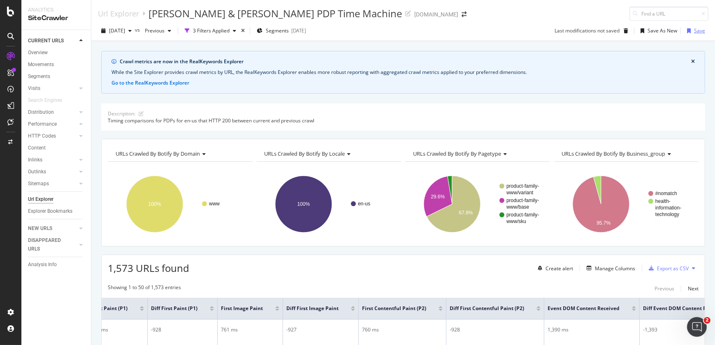
click at [690, 35] on div "Save" at bounding box center [694, 31] width 21 height 12
click at [694, 31] on div "Save" at bounding box center [699, 30] width 11 height 7
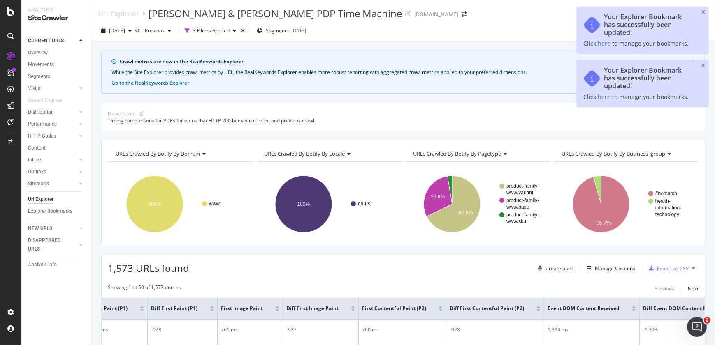
click at [693, 31] on div "Your Explorer Bookmark has successfully been updated!" at bounding box center [649, 24] width 90 height 23
